Goal: Information Seeking & Learning: Learn about a topic

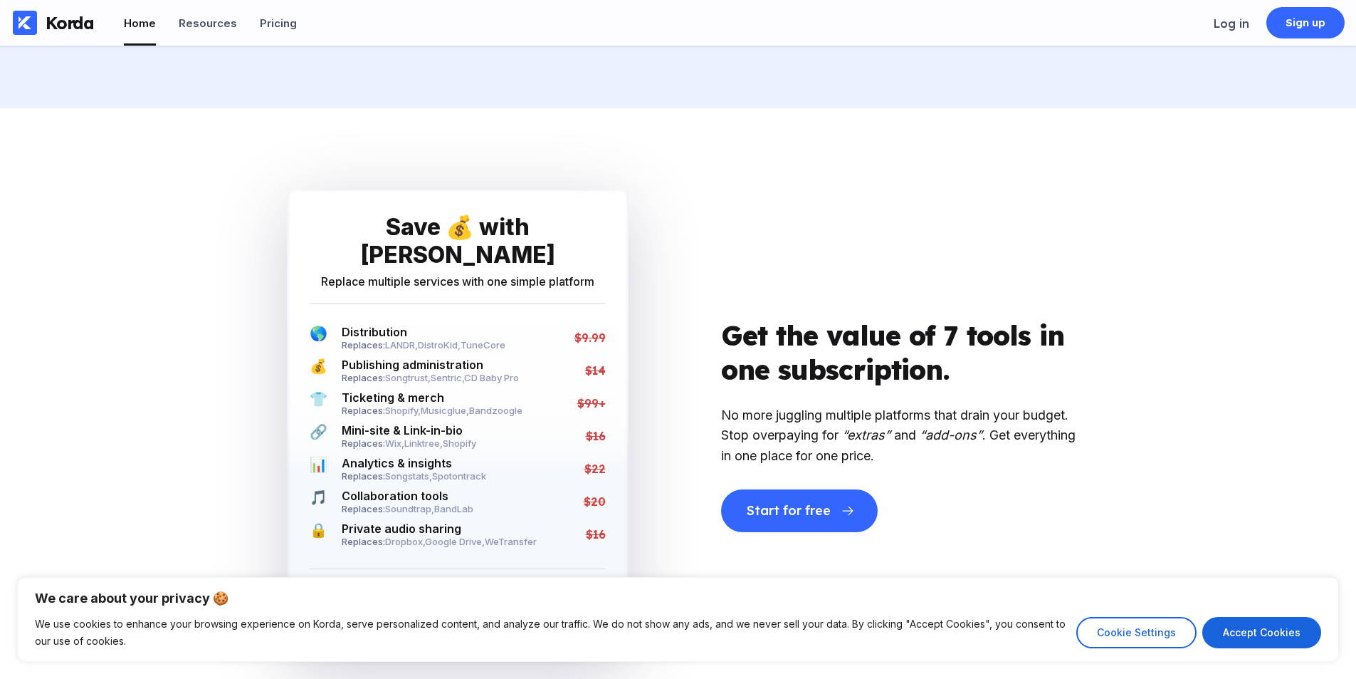
scroll to position [2706, 0]
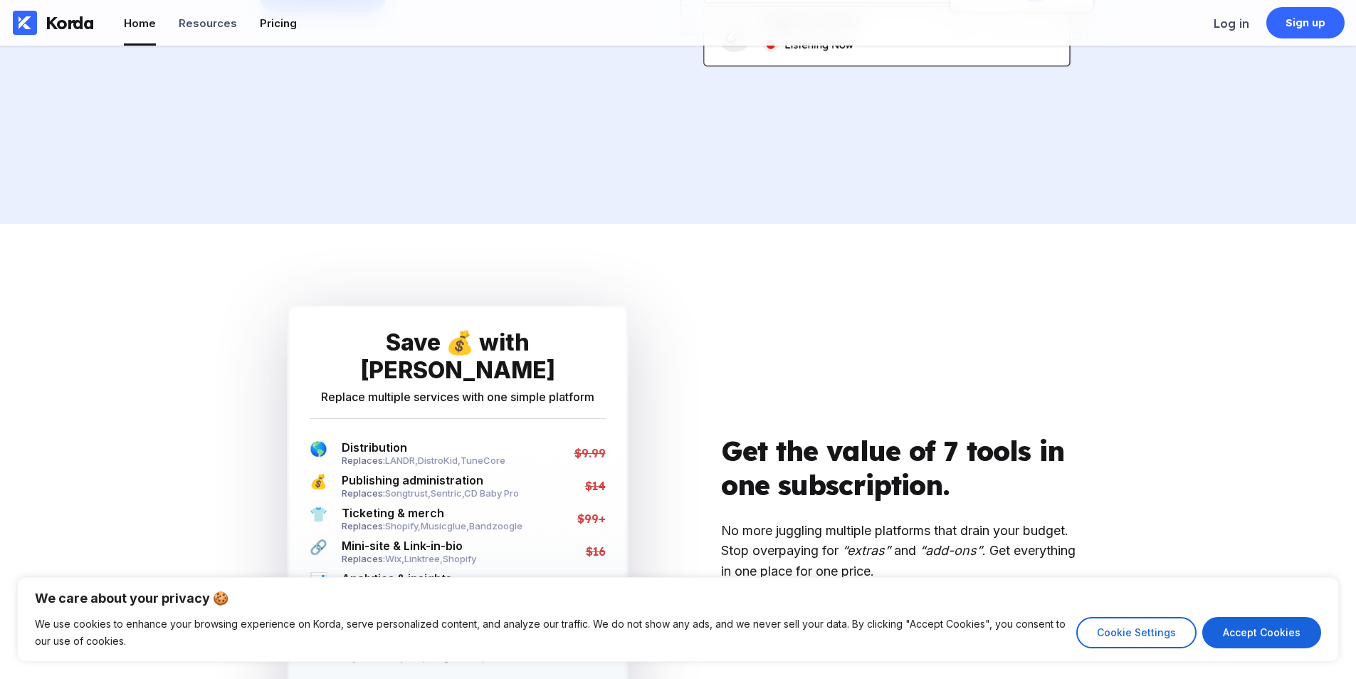
click at [260, 26] on div "Pricing" at bounding box center [278, 23] width 37 height 14
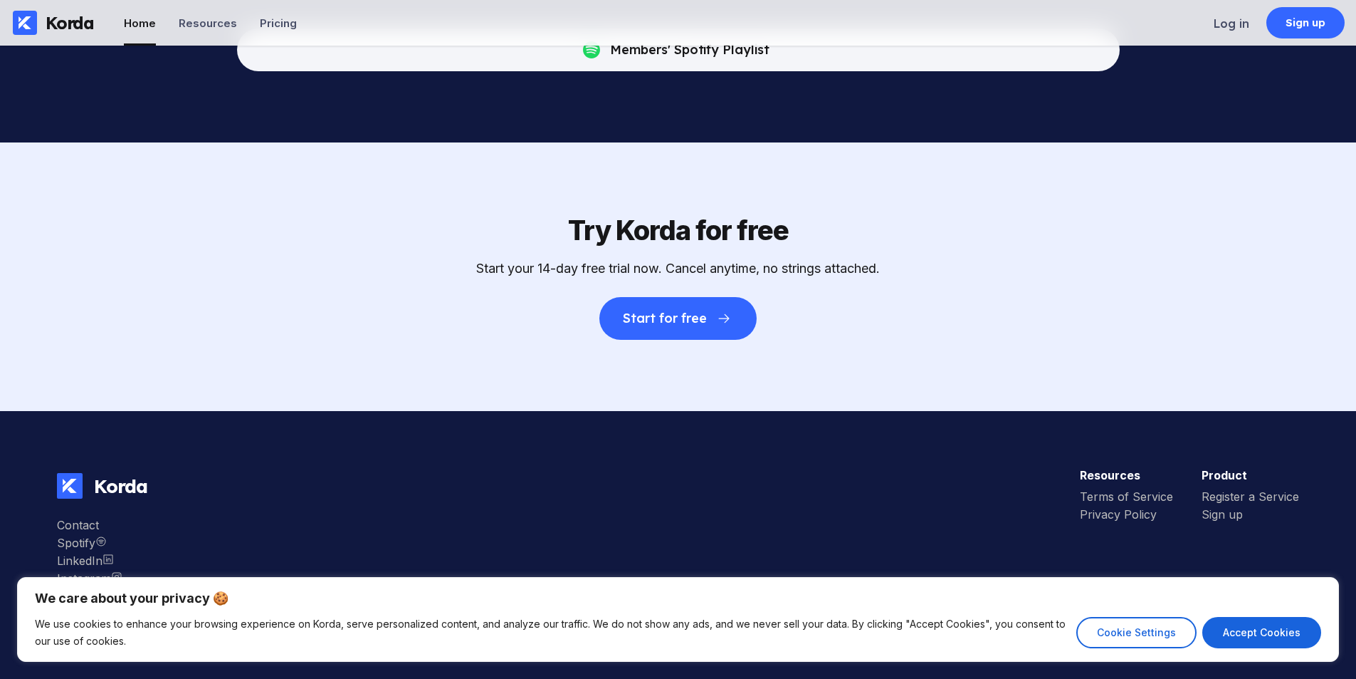
scroll to position [4576, 0]
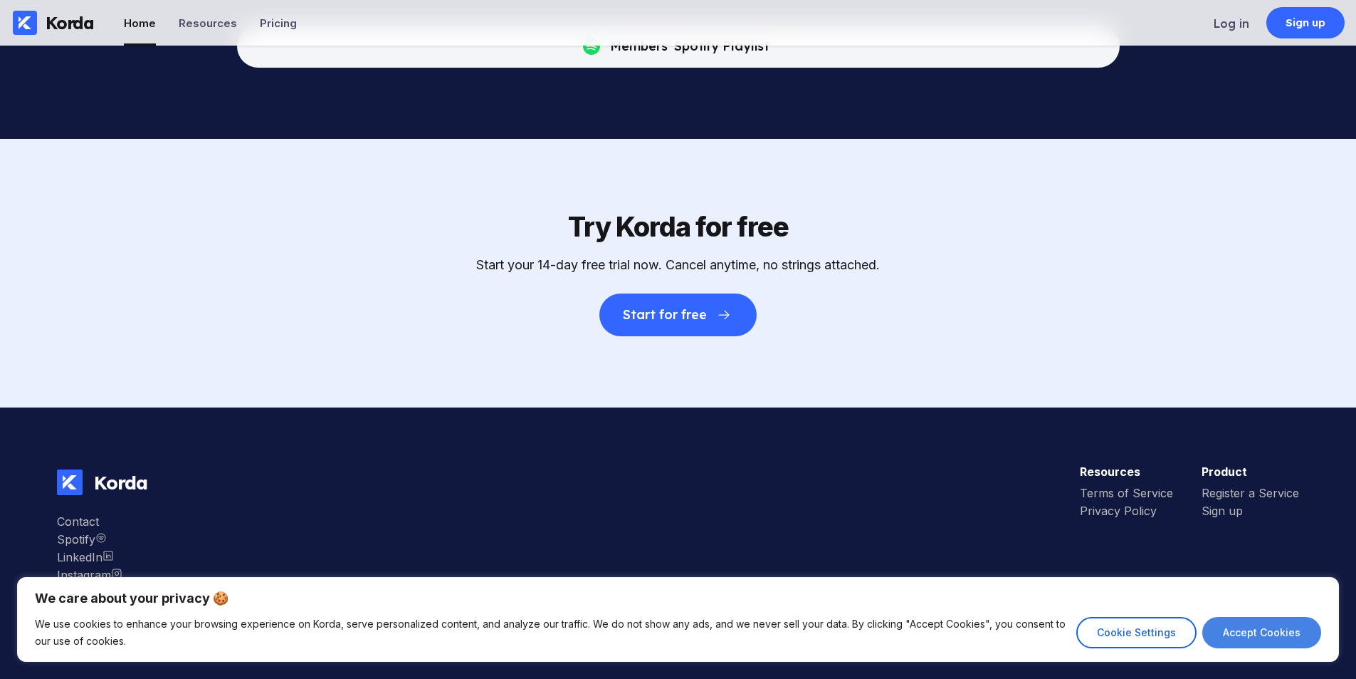
click at [1249, 624] on button "Accept Cookies" at bounding box center [1262, 632] width 119 height 31
checkbox input "true"
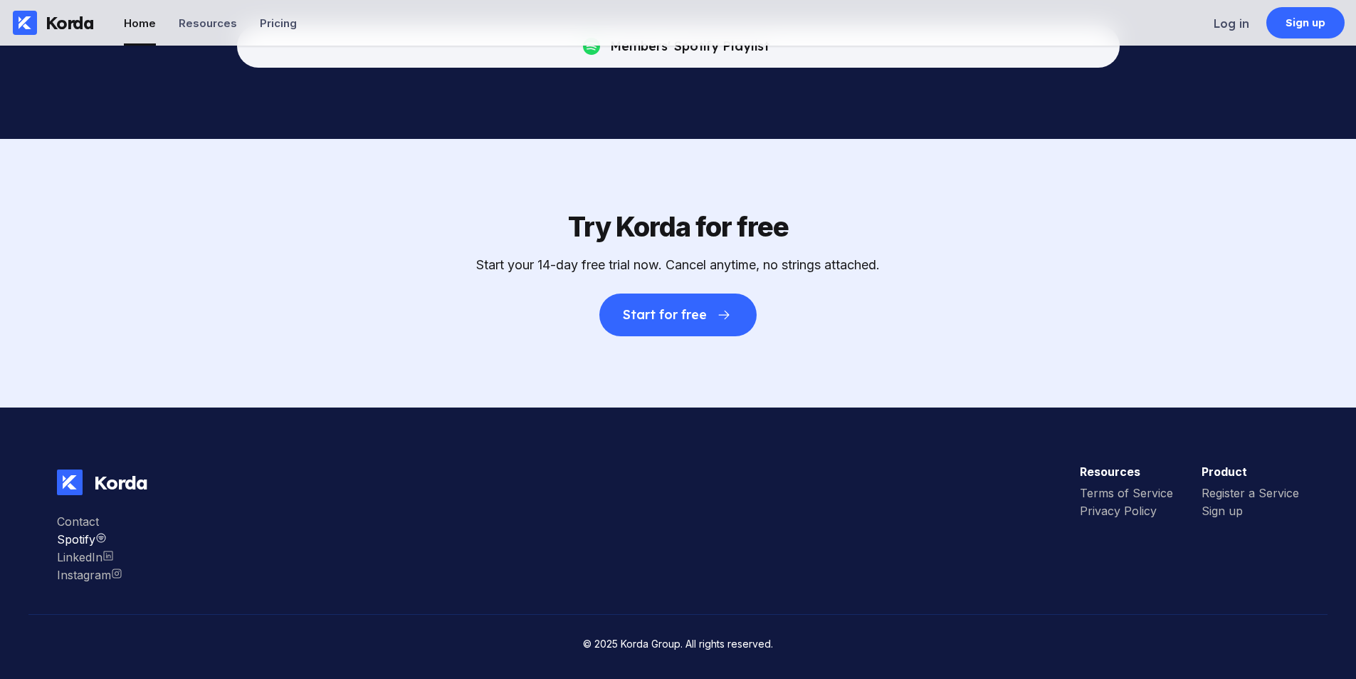
click at [82, 536] on div "Spotify" at bounding box center [90, 539] width 66 height 14
click at [200, 21] on div "Resources" at bounding box center [208, 23] width 58 height 14
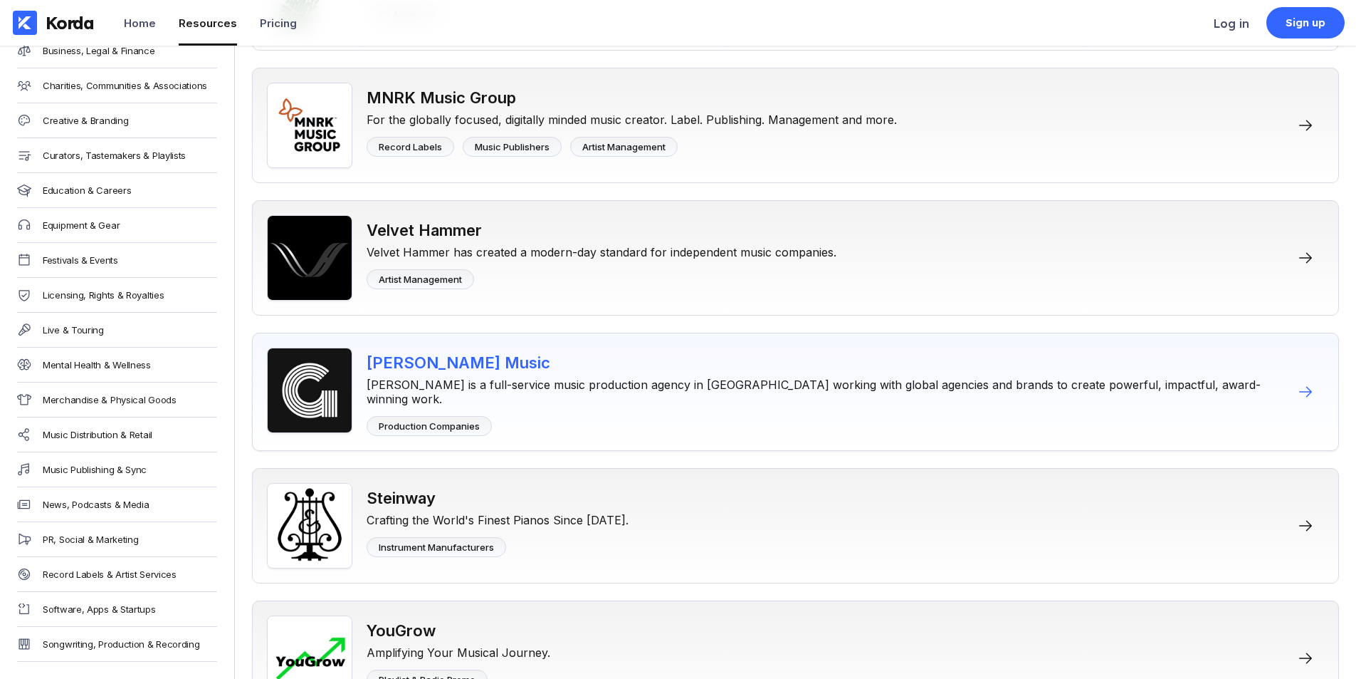
scroll to position [12922, 0]
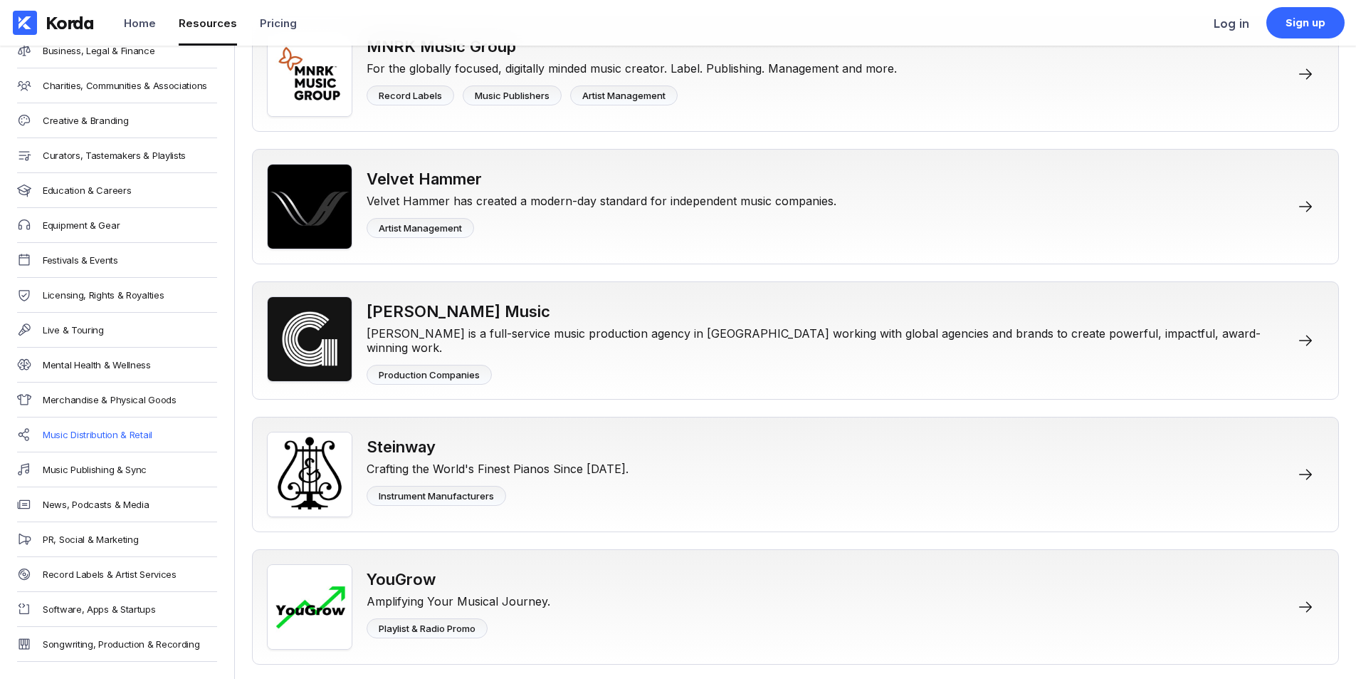
click at [87, 429] on div "Music Distribution & Retail" at bounding box center [98, 434] width 110 height 11
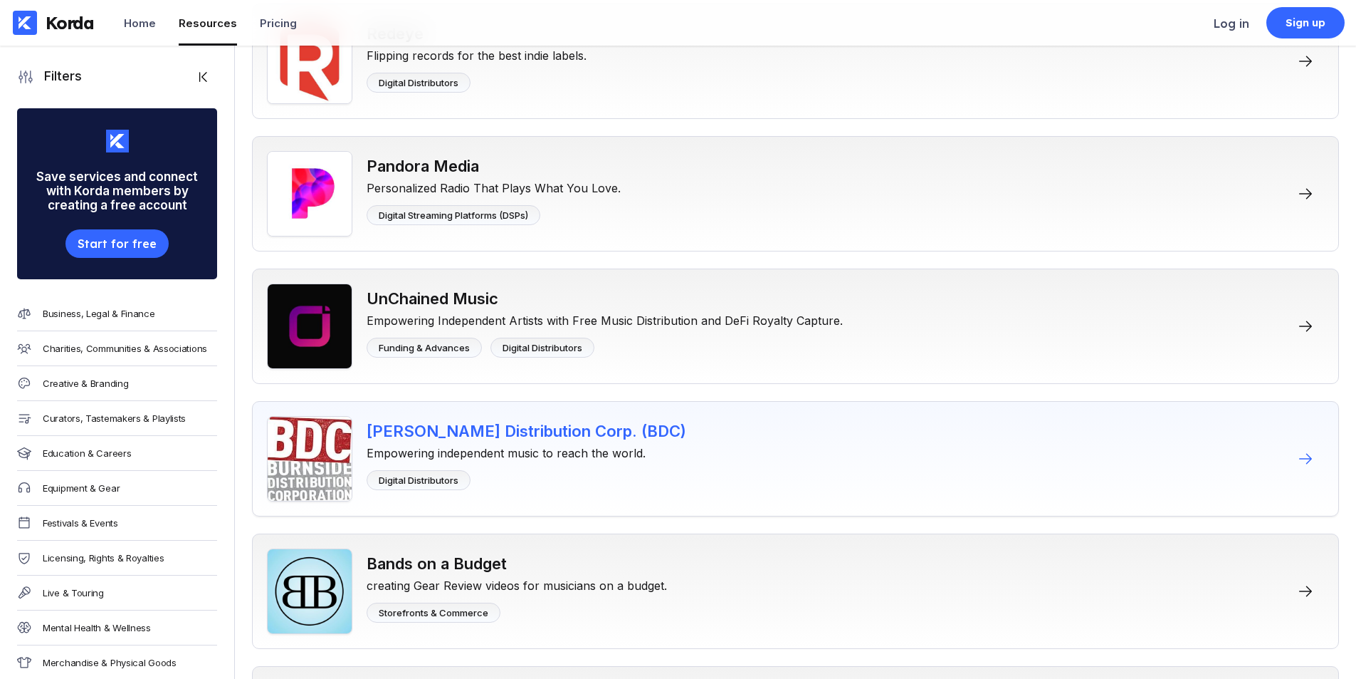
scroll to position [9256, 0]
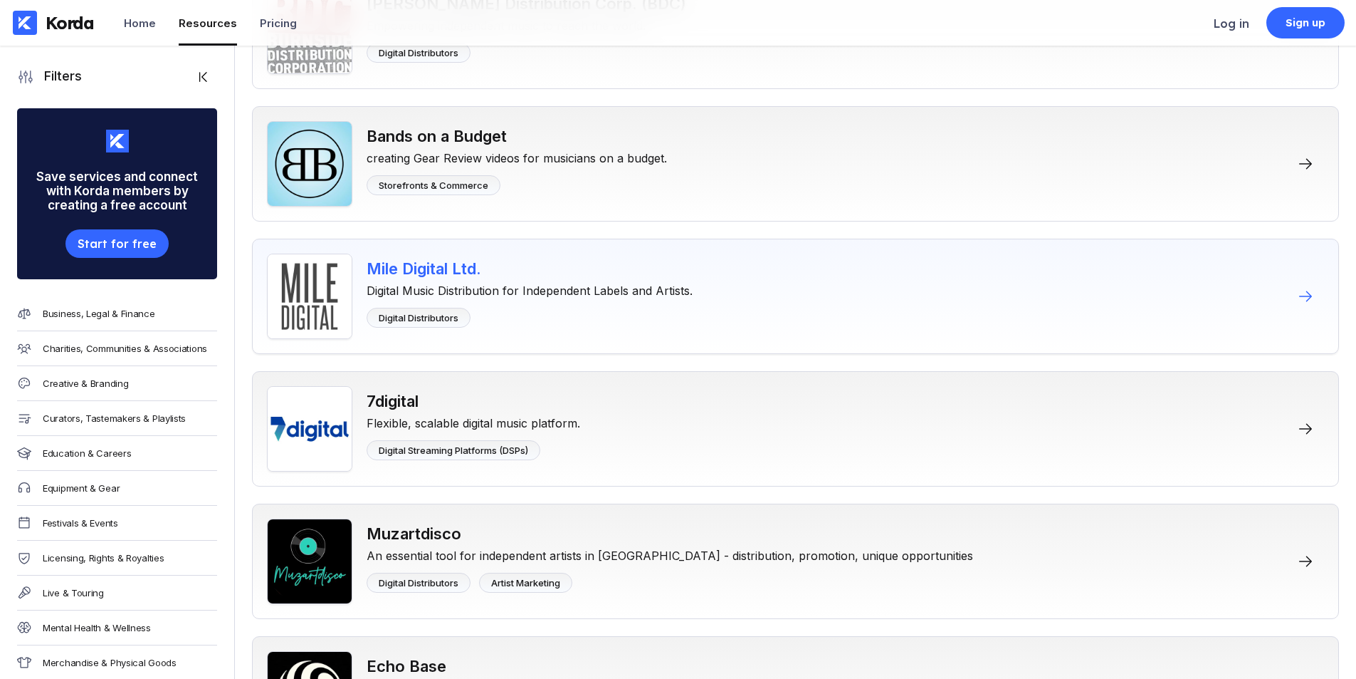
drag, startPoint x: 452, startPoint y: 273, endPoint x: 668, endPoint y: 241, distance: 218.1
click at [668, 241] on div "Mile Digital Ltd. Digital Music Distribution for Independent Labels and Artists…" at bounding box center [795, 296] width 1087 height 115
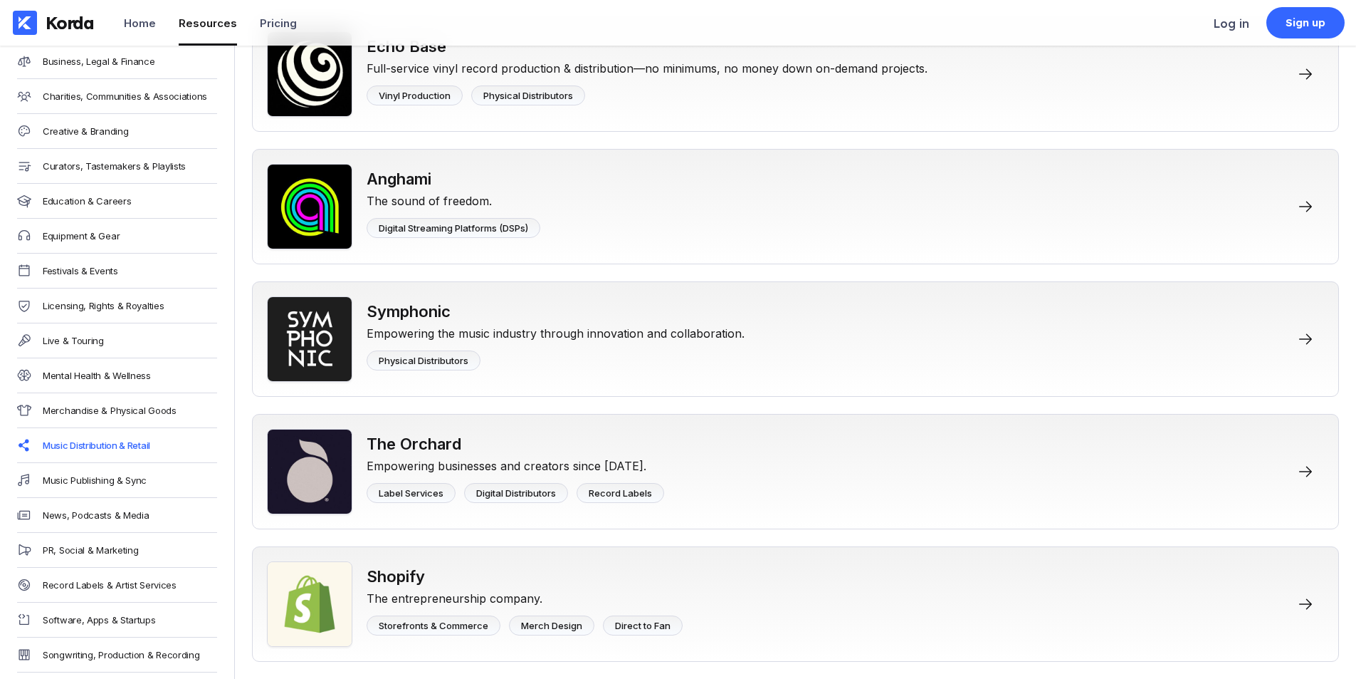
scroll to position [273, 0]
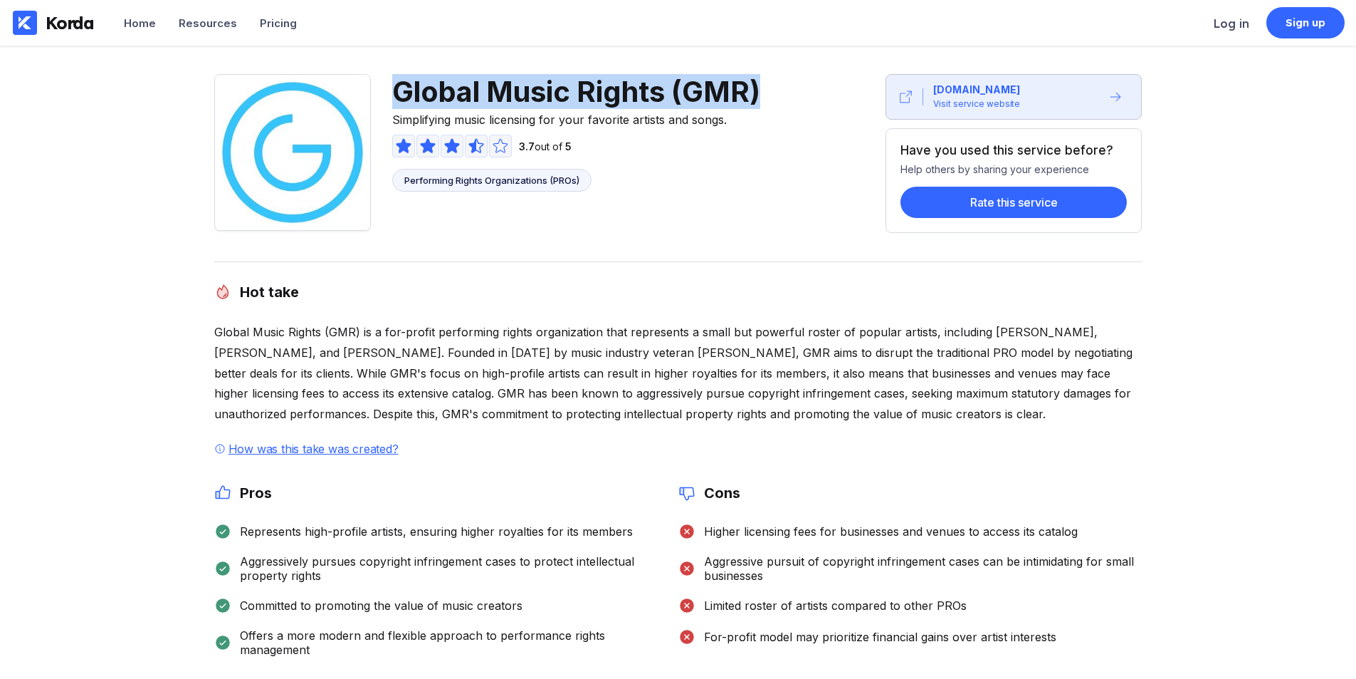
drag, startPoint x: 392, startPoint y: 82, endPoint x: 773, endPoint y: 76, distance: 381.7
click at [773, 76] on div "Global Music Rights (GMR) Simplifying music licensing for your favorite artists…" at bounding box center [495, 153] width 563 height 159
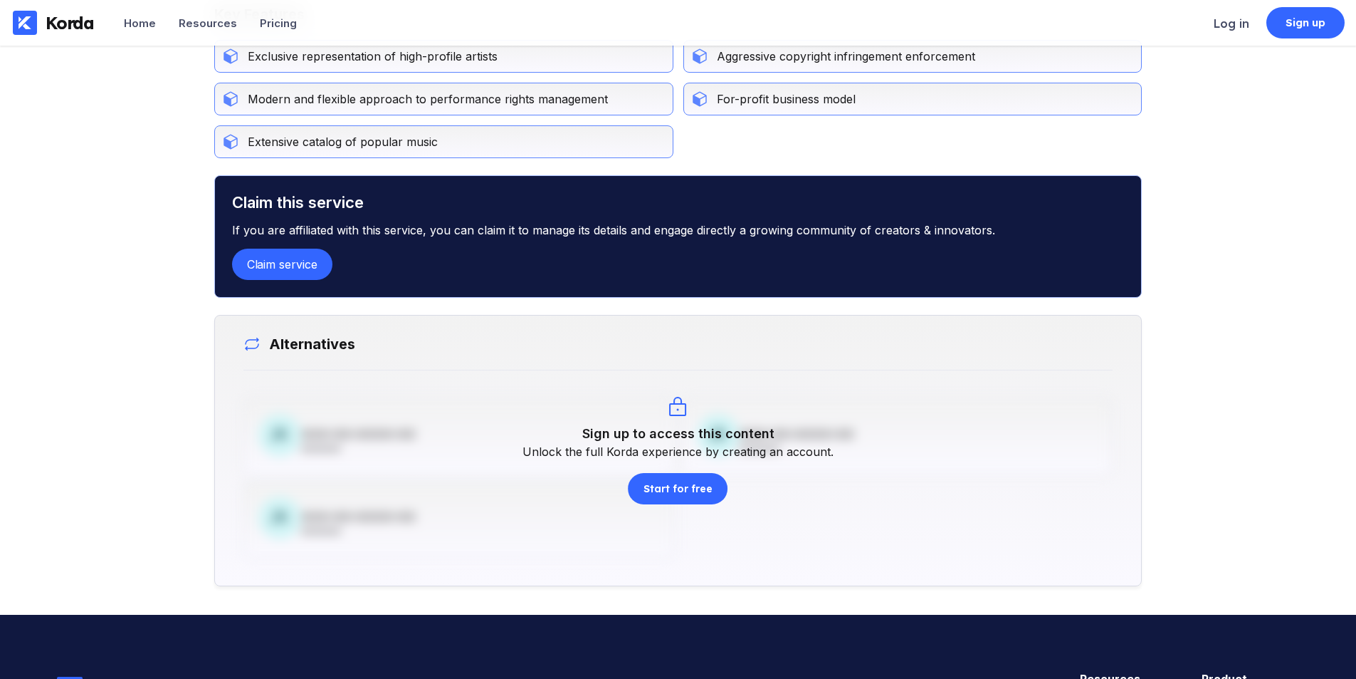
scroll to position [875, 0]
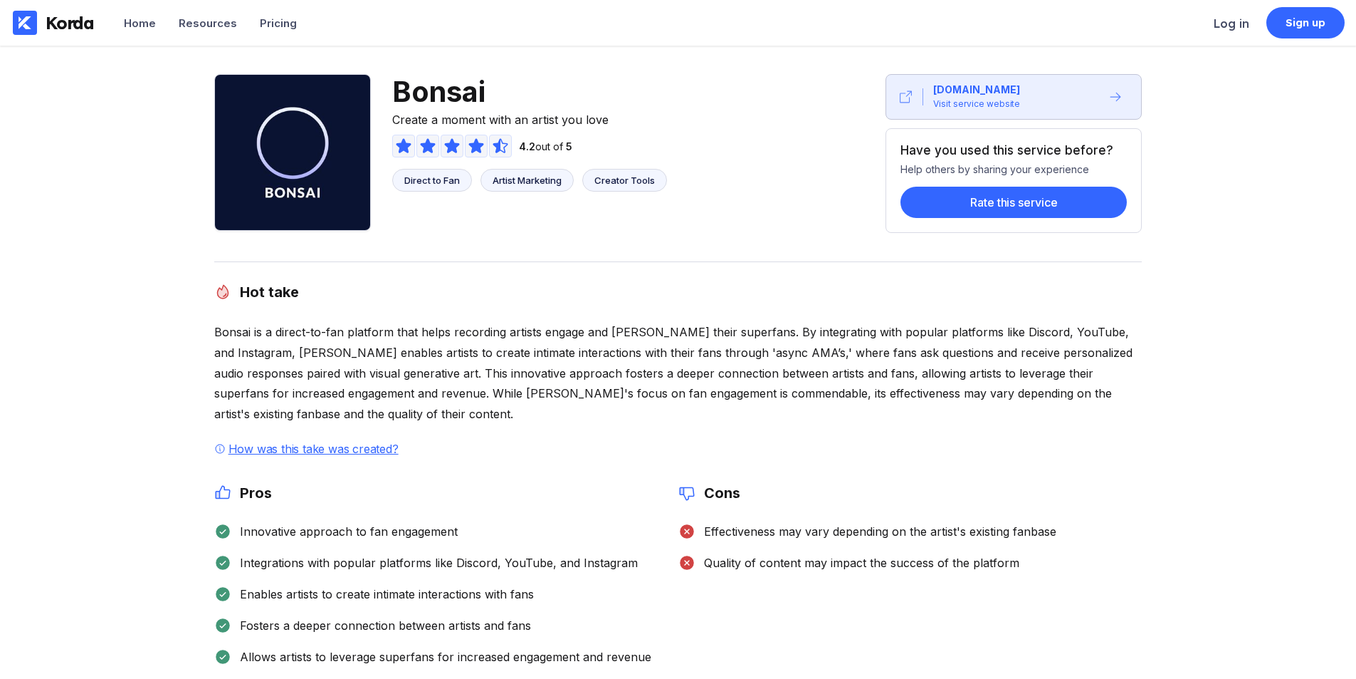
click at [429, 87] on span "Bonsai" at bounding box center [529, 91] width 275 height 35
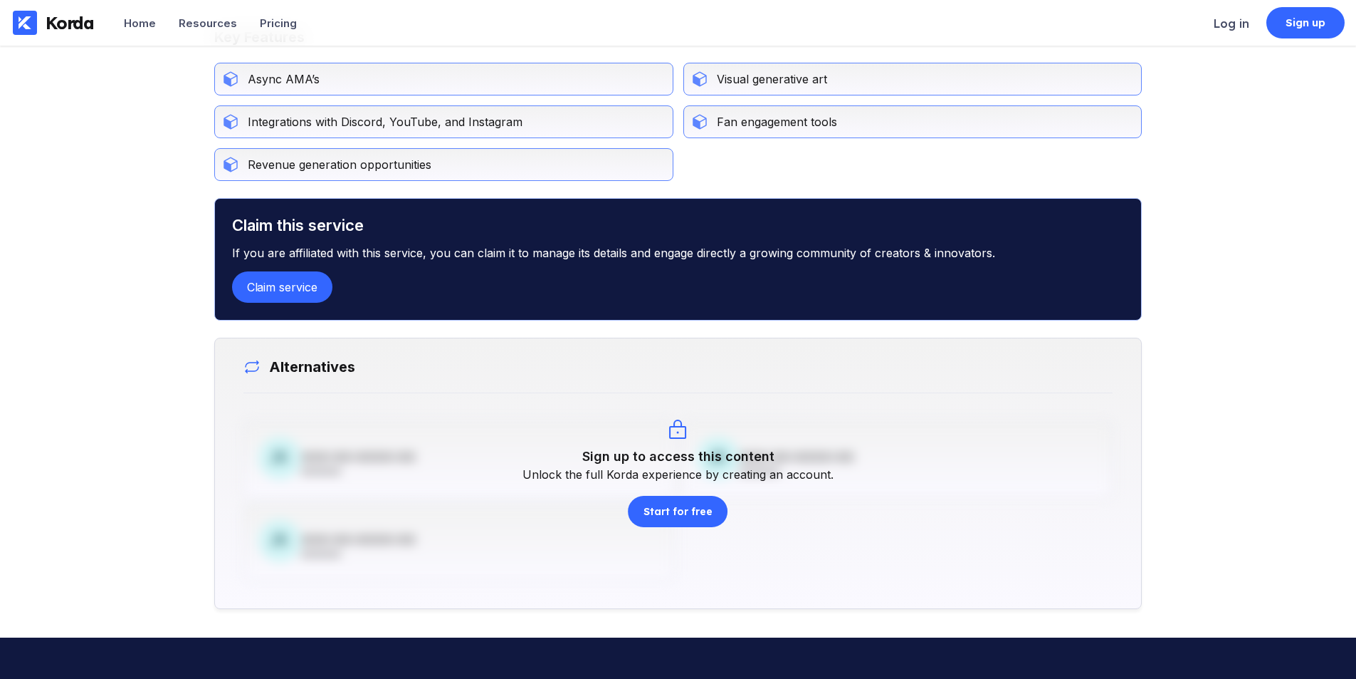
scroll to position [854, 0]
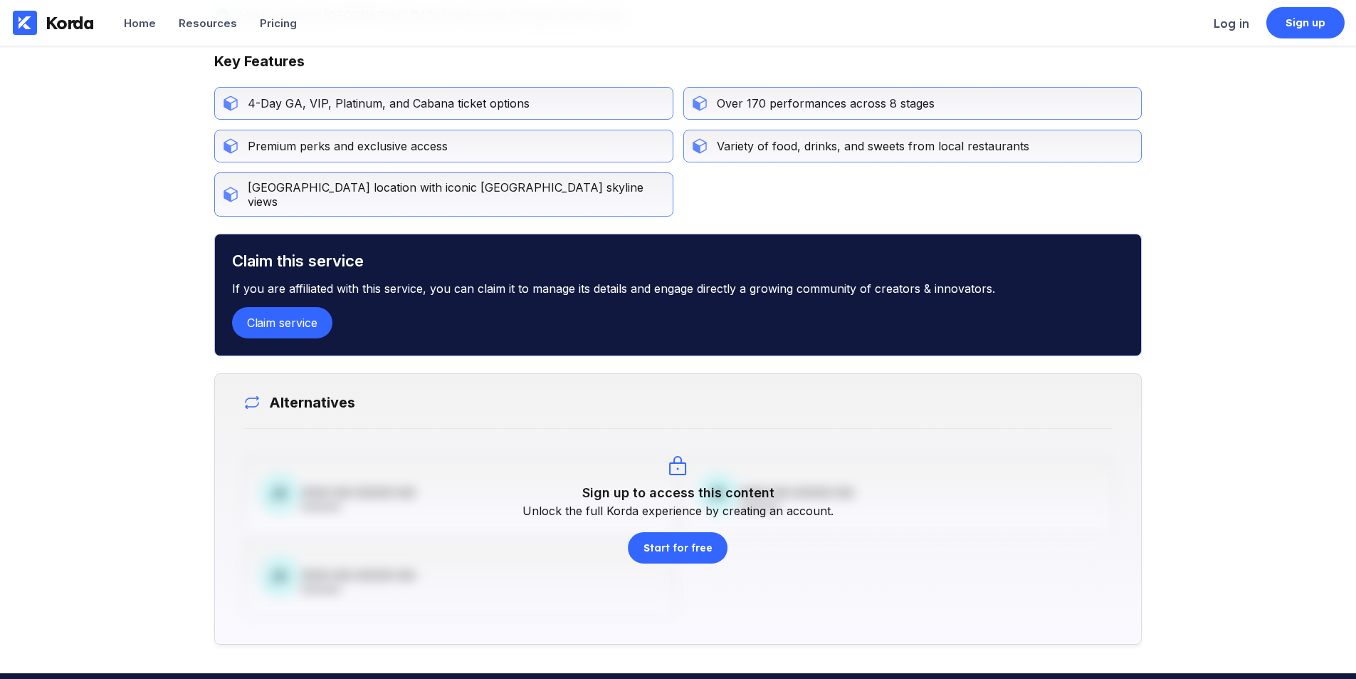
scroll to position [783, 0]
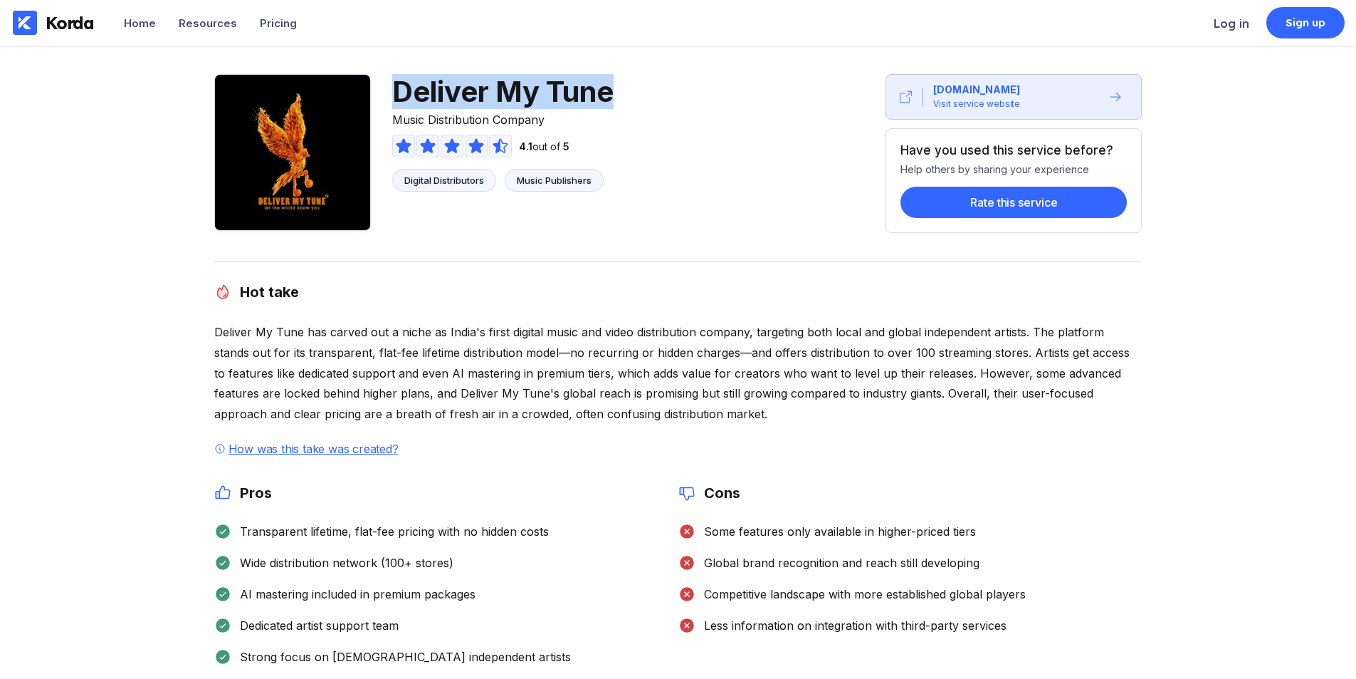
drag, startPoint x: 397, startPoint y: 93, endPoint x: 621, endPoint y: 88, distance: 224.3
click at [621, 88] on div "Deliver My Tune Music Distribution Company 4.1 out of 5 Digital Distributors Mu…" at bounding box center [422, 153] width 417 height 159
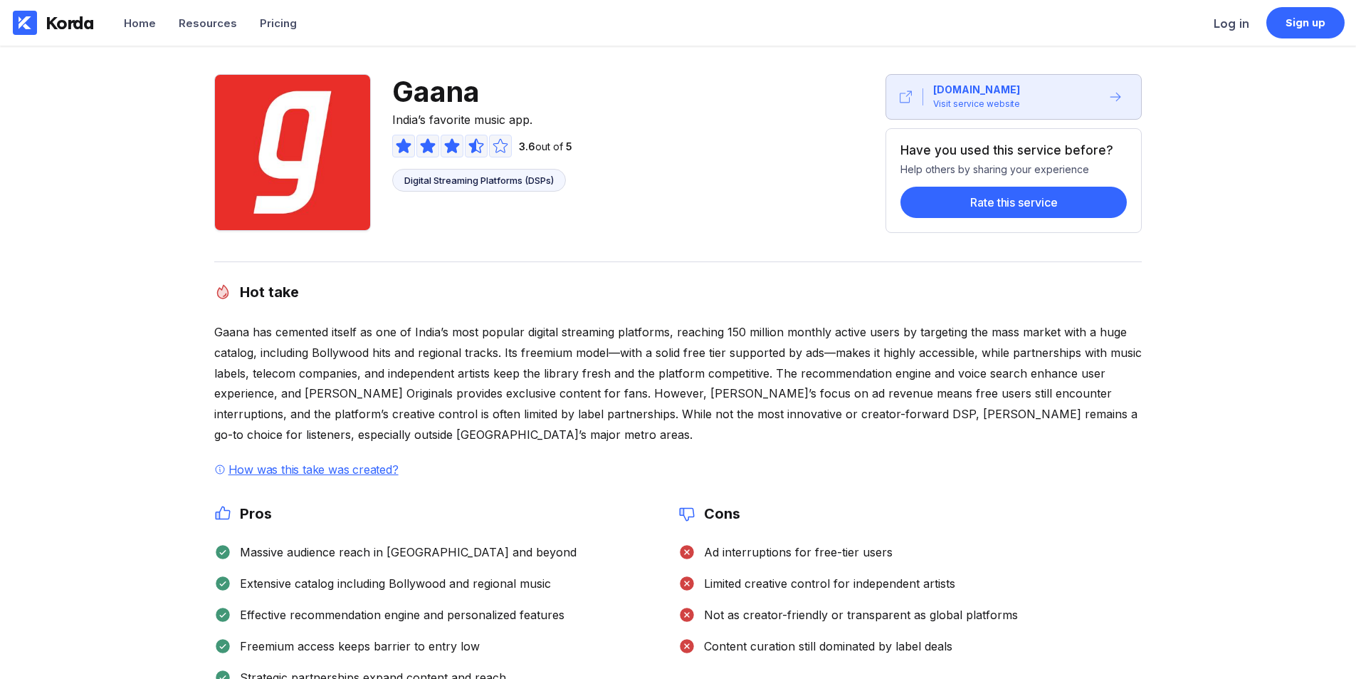
click at [441, 98] on span "Gaana" at bounding box center [482, 91] width 180 height 35
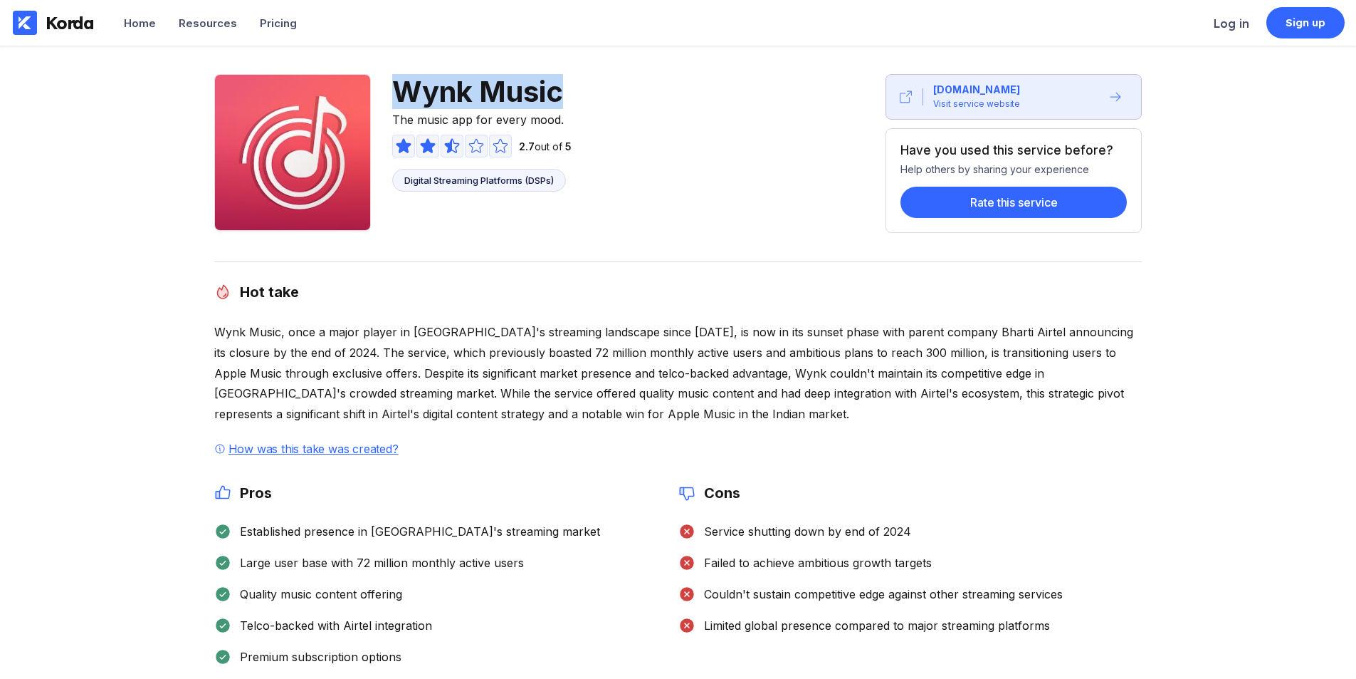
drag, startPoint x: 396, startPoint y: 86, endPoint x: 561, endPoint y: 90, distance: 165.2
click at [561, 90] on span "Wynk Music" at bounding box center [481, 91] width 179 height 35
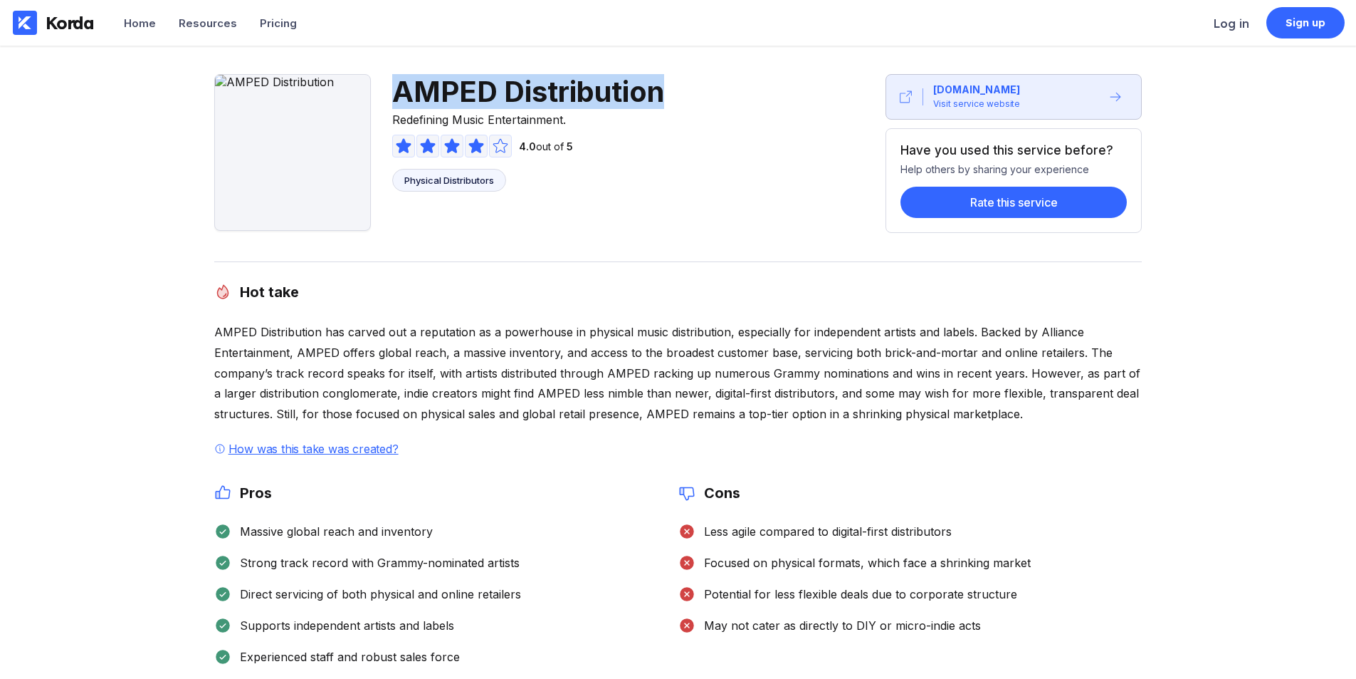
drag, startPoint x: 396, startPoint y: 87, endPoint x: 647, endPoint y: 89, distance: 250.6
click at [657, 89] on span "AMPED Distribution" at bounding box center [528, 91] width 272 height 35
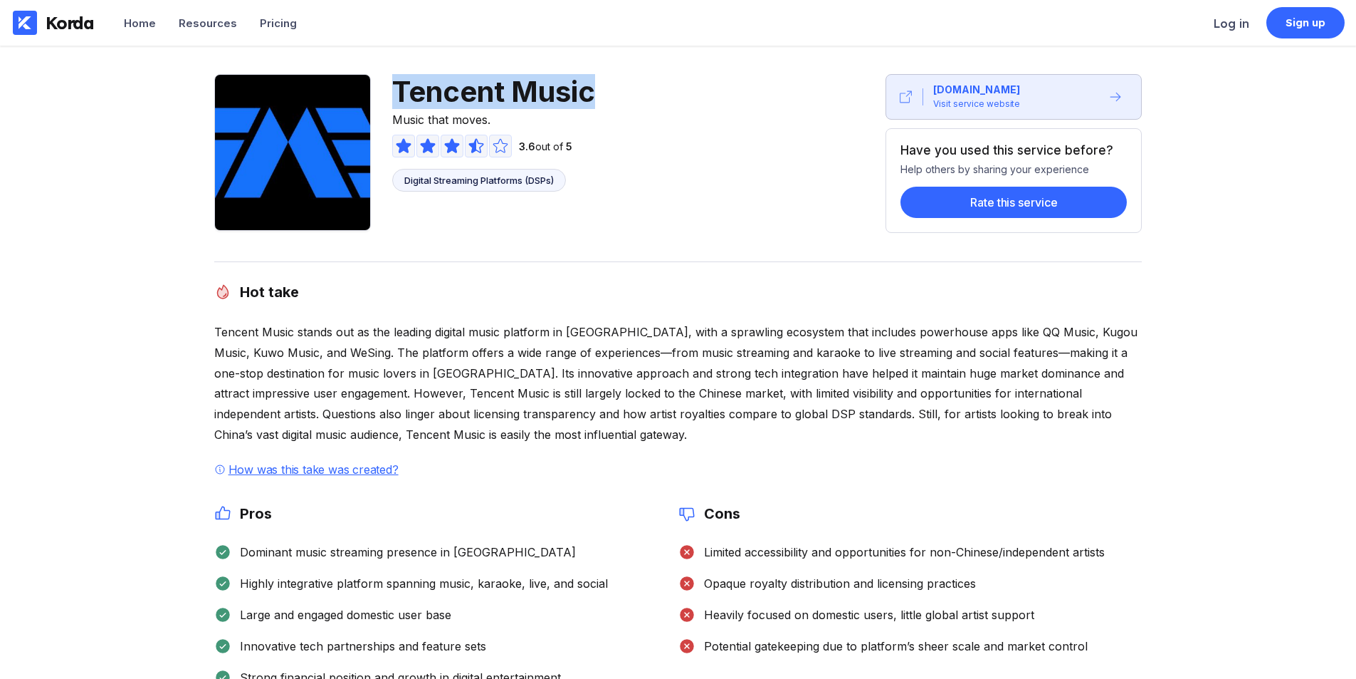
drag, startPoint x: 397, startPoint y: 86, endPoint x: 707, endPoint y: 84, distance: 309.7
click at [707, 84] on div "Tencent Music Music that moves. 3.6 out of 5 Digital Streaming Platforms (DSPs)…" at bounding box center [678, 153] width 928 height 159
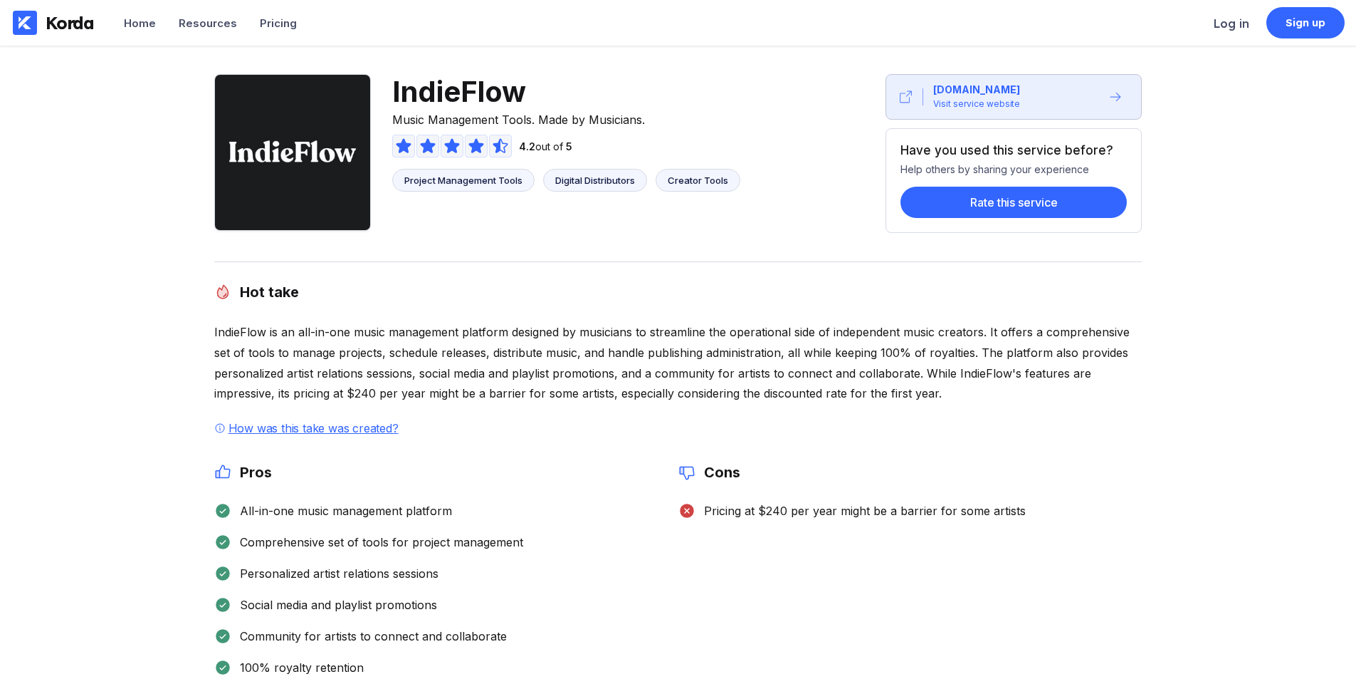
click at [454, 97] on span "IndieFlow" at bounding box center [566, 91] width 348 height 35
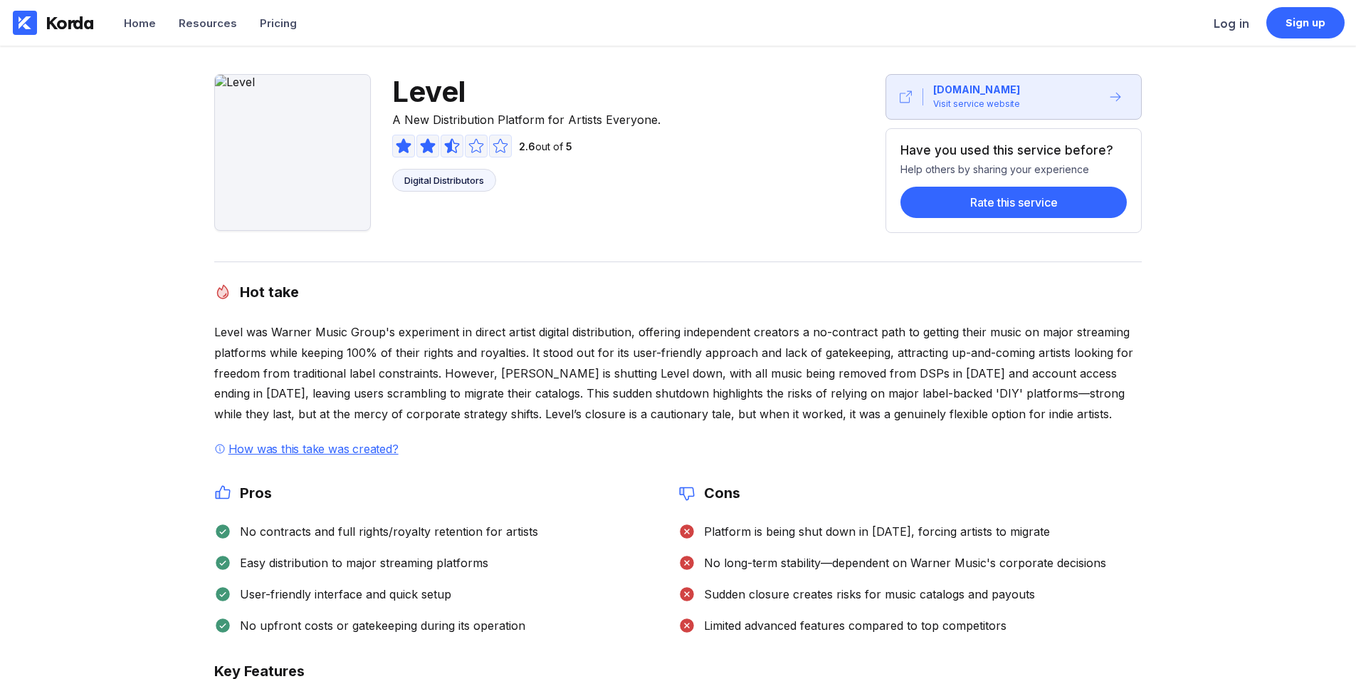
click at [399, 88] on span "Level" at bounding box center [526, 91] width 268 height 35
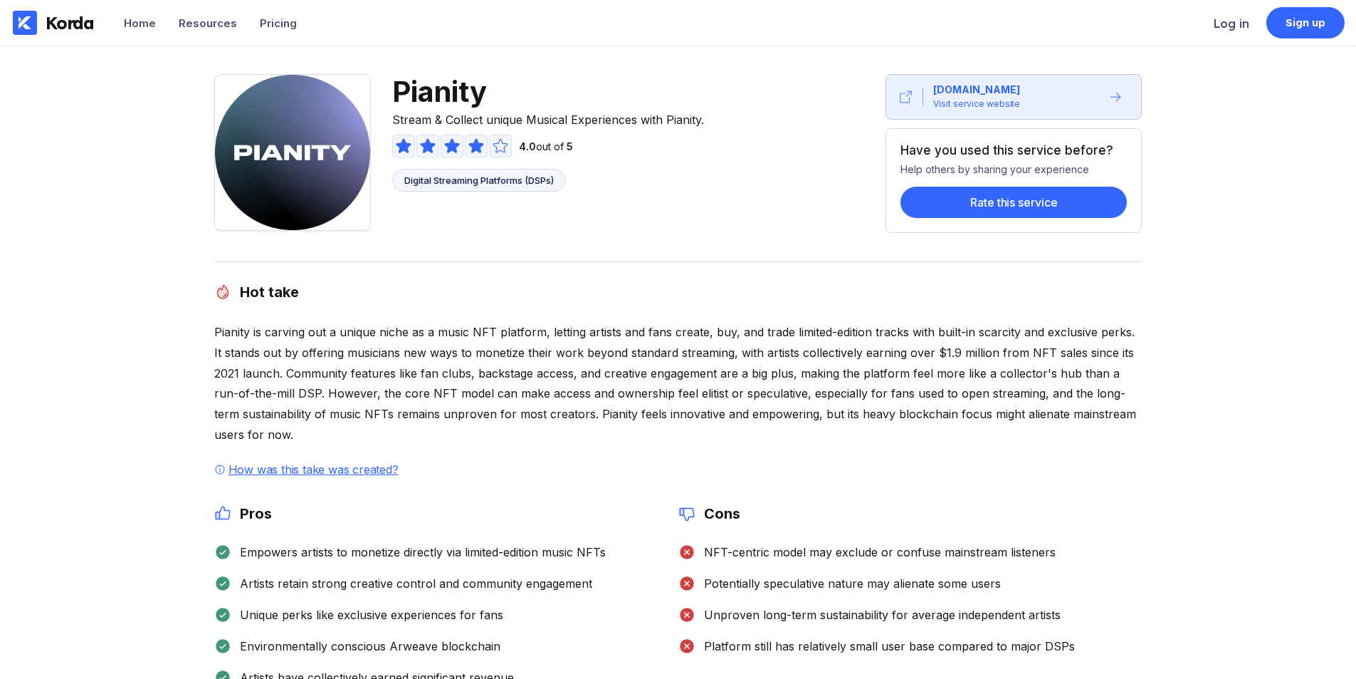
click at [443, 89] on span "Pianity" at bounding box center [548, 91] width 312 height 35
click at [423, 93] on span "Pianity" at bounding box center [548, 91] width 312 height 35
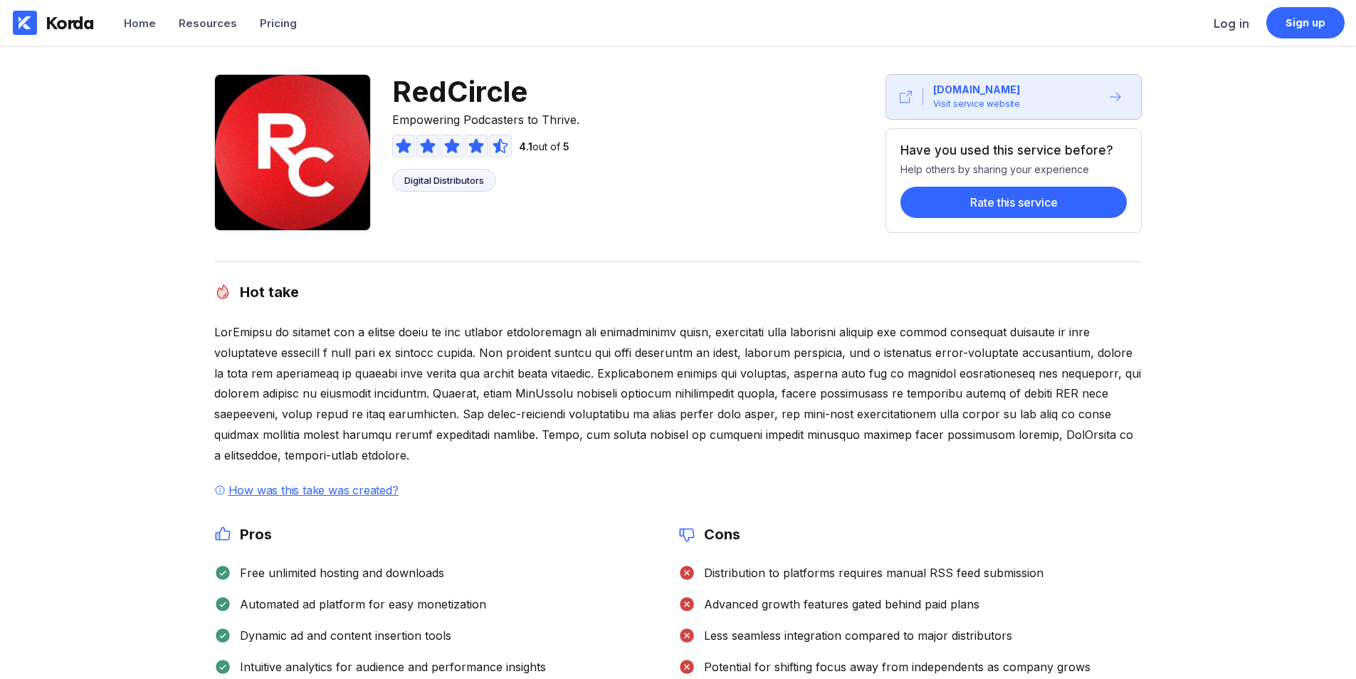
click at [424, 93] on span "RedCircle" at bounding box center [485, 91] width 187 height 35
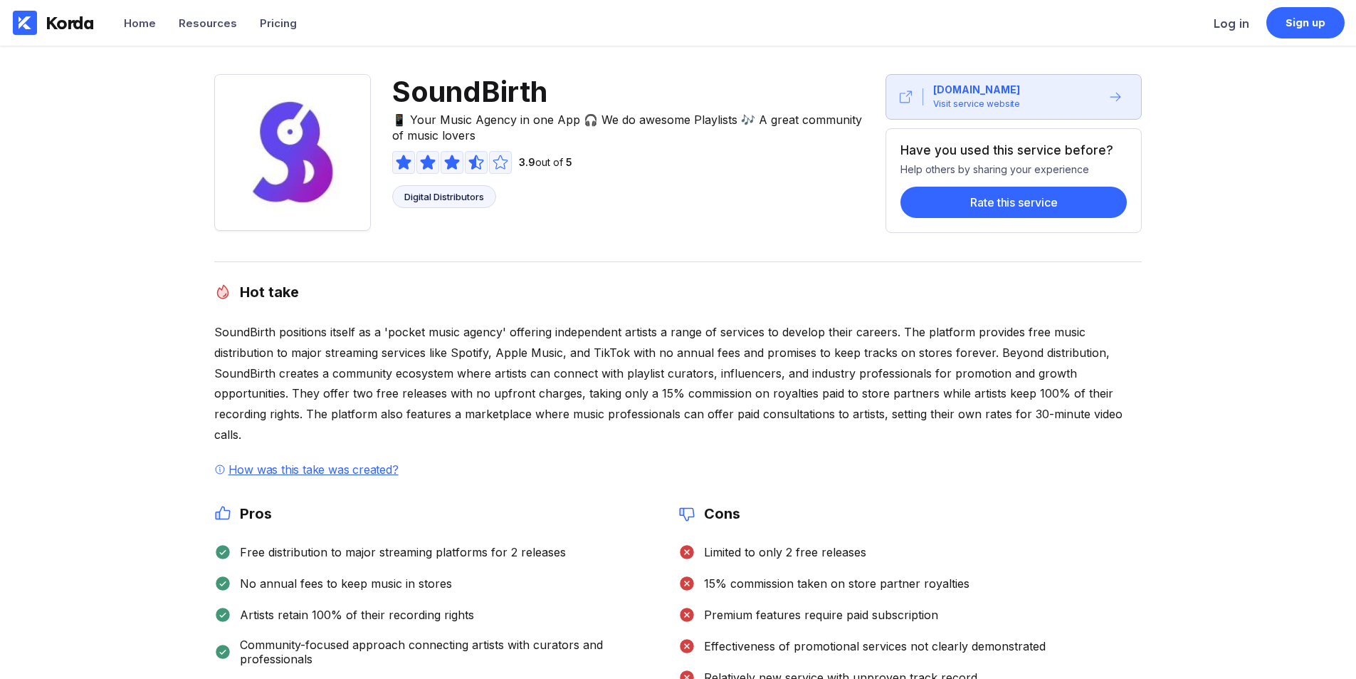
click at [446, 93] on span "SoundBirth" at bounding box center [630, 91] width 477 height 35
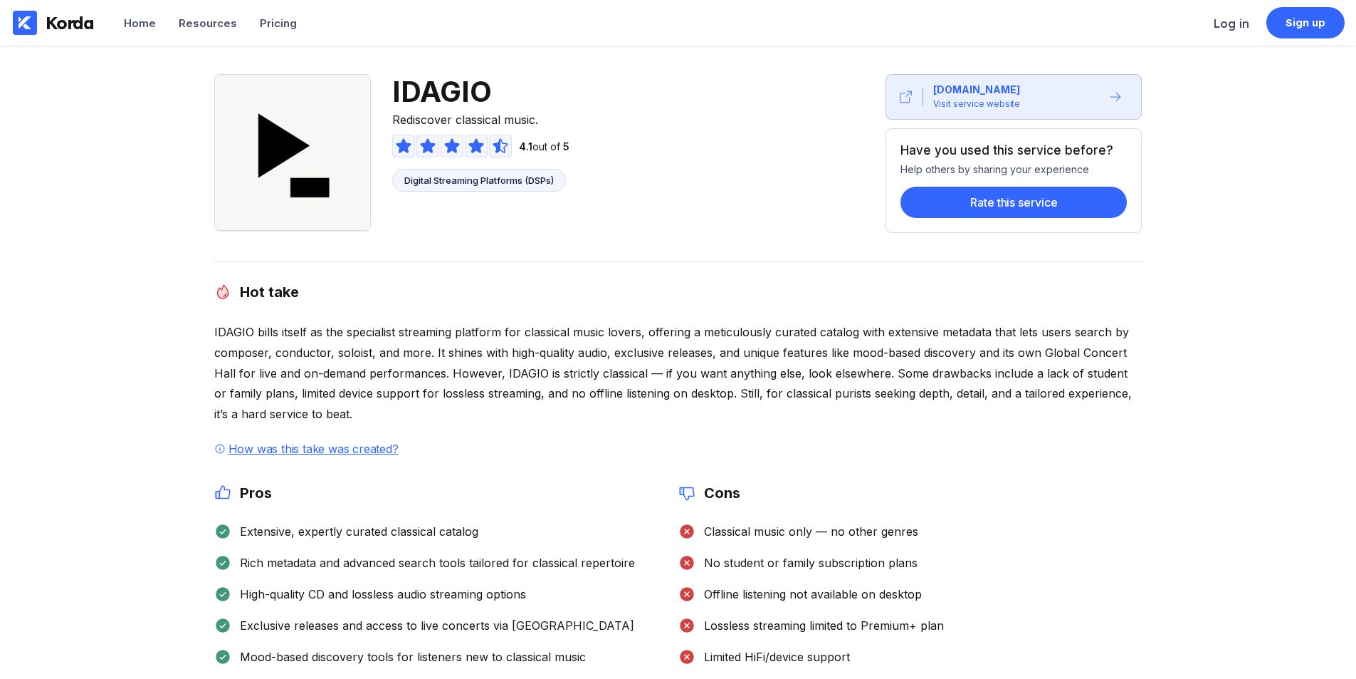
click at [440, 82] on span "IDAGIO" at bounding box center [480, 91] width 177 height 35
click at [718, 234] on div "IDAGIO Rediscover classical music. 4.1 out of 5 Digital Streaming Platforms (DS…" at bounding box center [678, 689] width 983 height 1231
